Goal: Information Seeking & Learning: Learn about a topic

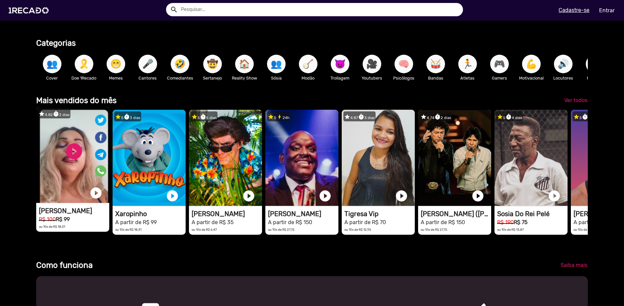
scroll to position [0, 1238]
drag, startPoint x: 82, startPoint y: 173, endPoint x: 67, endPoint y: 169, distance: 14.8
click at [67, 169] on video "1RECADO vídeos dedicados para fãs e empresas" at bounding box center [72, 155] width 73 height 96
click at [70, 158] on video "1RECADO vídeos dedicados para fãs e empresas" at bounding box center [72, 155] width 73 height 96
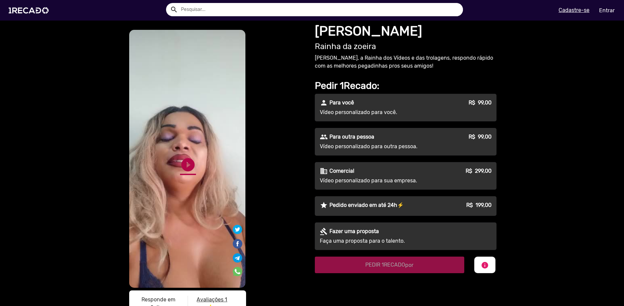
click at [186, 169] on link "play_circle_filled" at bounding box center [188, 165] width 16 height 16
click at [200, 111] on video "S1RECADO vídeos dedicados para fãs e empresas" at bounding box center [187, 159] width 116 height 258
click at [186, 161] on link "pause_circle" at bounding box center [188, 169] width 16 height 16
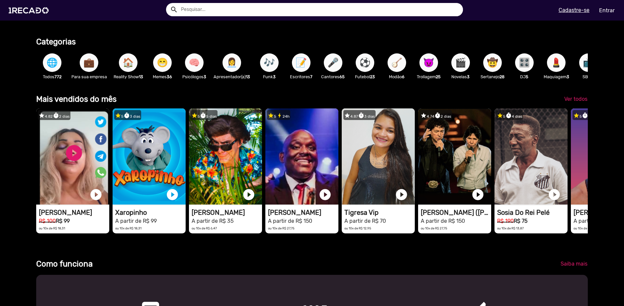
scroll to position [199, 0]
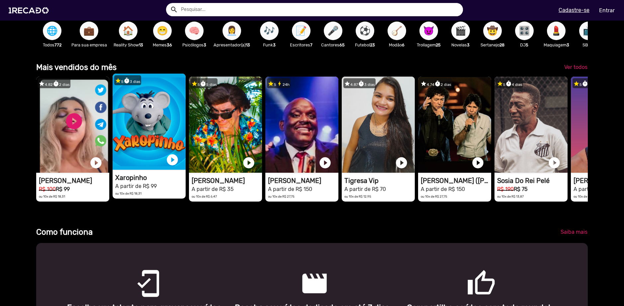
click at [109, 147] on video "1RECADO vídeos dedicados para fãs e empresas" at bounding box center [72, 125] width 73 height 96
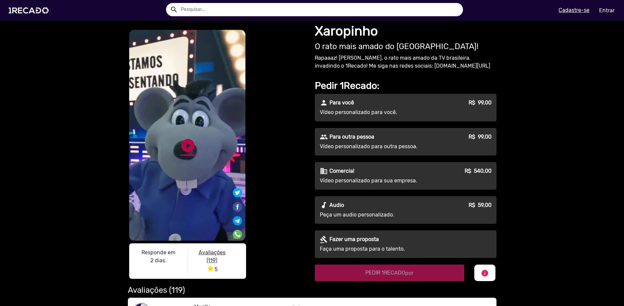
click at [180, 142] on link "play_circle_filled" at bounding box center [188, 146] width 16 height 16
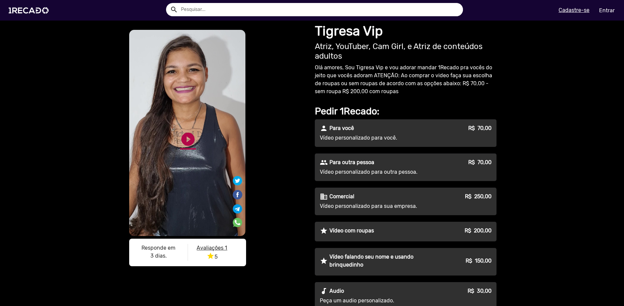
click at [192, 139] on link "play_circle_filled" at bounding box center [188, 139] width 16 height 16
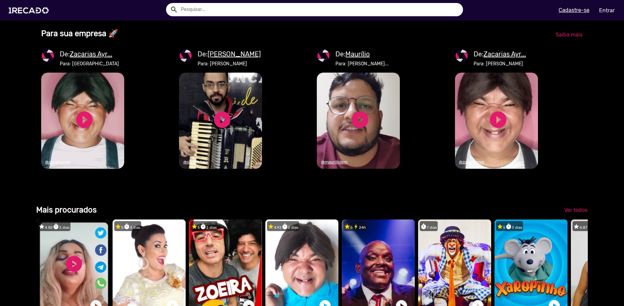
scroll to position [0, 178]
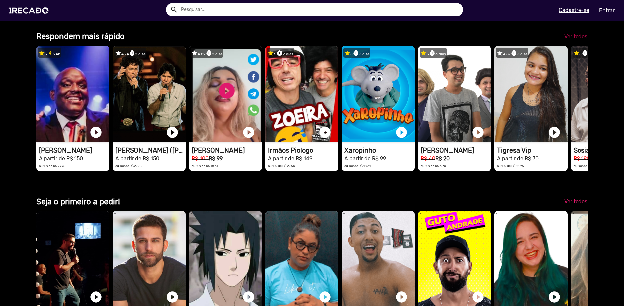
click at [573, 40] on span "Ver todos" at bounding box center [575, 37] width 23 height 6
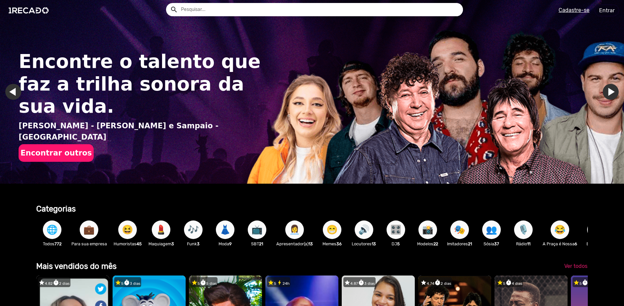
click at [292, 117] on img "Gallery" at bounding box center [312, 92] width 624 height 184
click at [62, 144] on button "Encontrar outros" at bounding box center [56, 153] width 75 height 18
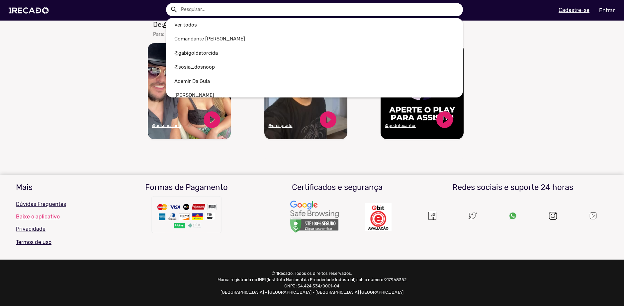
click at [220, 11] on input "text" at bounding box center [319, 9] width 287 height 13
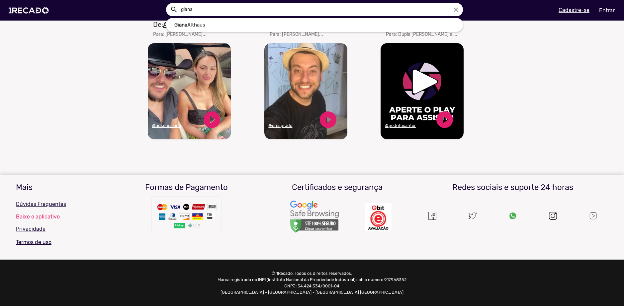
type input "giana"
click at [168, 3] on button "search" at bounding box center [174, 9] width 12 height 12
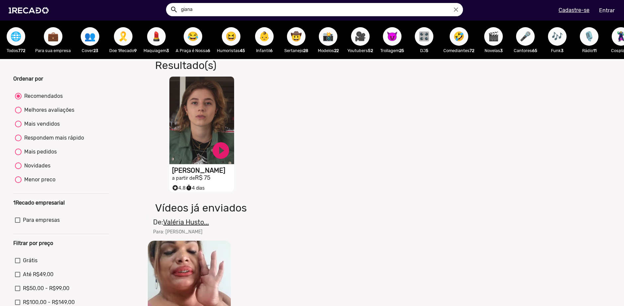
click at [203, 120] on video "S1RECADO vídeos dedicados para fãs e empresas" at bounding box center [201, 121] width 65 height 88
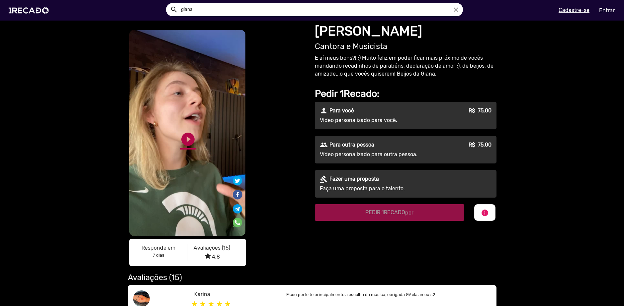
click at [191, 142] on link "play_circle_filled" at bounding box center [188, 139] width 16 height 16
click at [282, 110] on div "S1RECADO vídeos dedicados para fãs e empresas S1RECADO vídeos dedicados para fã…" at bounding box center [217, 150] width 179 height 242
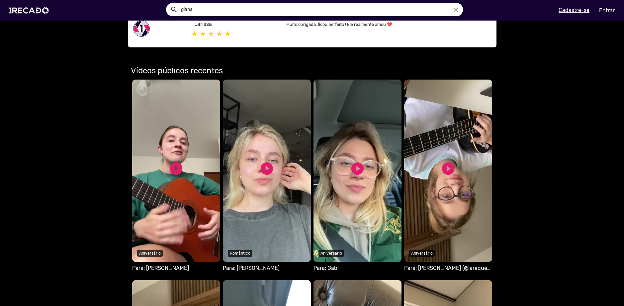
scroll to position [365, 0]
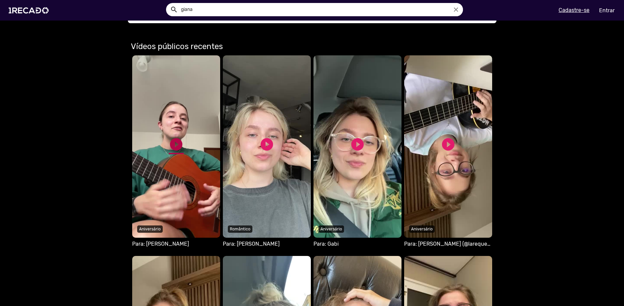
click at [169, 140] on link "play_circle_filled" at bounding box center [176, 144] width 15 height 15
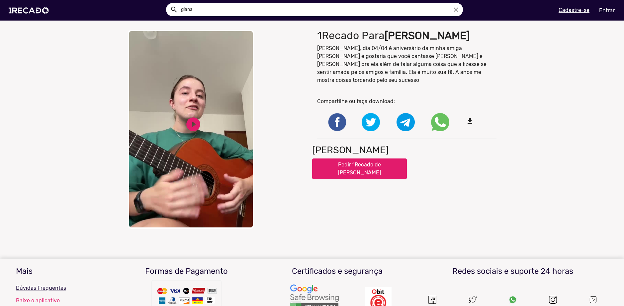
click at [187, 140] on video "Your browser does not support HTML5 video." at bounding box center [191, 129] width 126 height 199
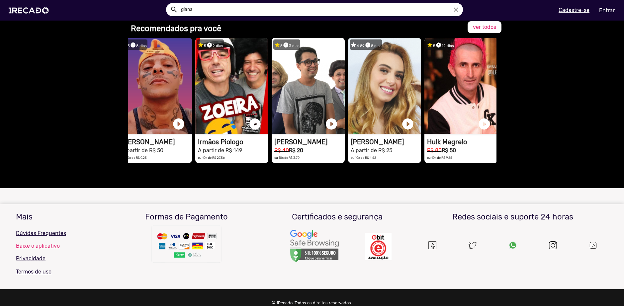
scroll to position [0, 548]
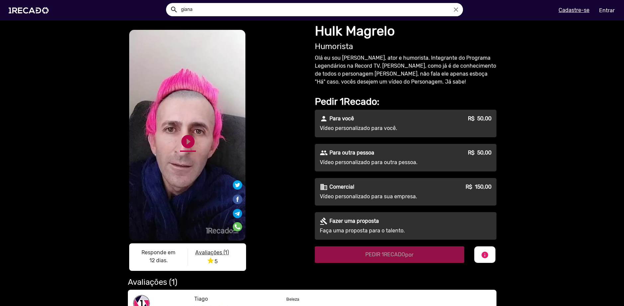
click at [184, 141] on link "play_circle_filled" at bounding box center [188, 142] width 16 height 16
